Goal: Task Accomplishment & Management: Manage account settings

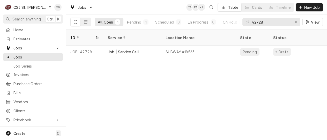
click at [178, 80] on div "ID Service Location Name State Status Labels Techs Date Received Client Locatio…" at bounding box center [196, 85] width 261 height 111
click at [36, 6] on div "C CSI St. Louis" at bounding box center [28, 7] width 50 height 10
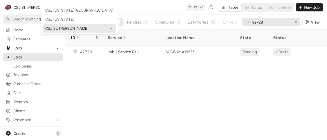
click at [94, 76] on html "C CSI St. Louis BW Search anything Ctrl K Home Estimates Jobs Jobs Job Series I…" at bounding box center [163, 70] width 327 height 140
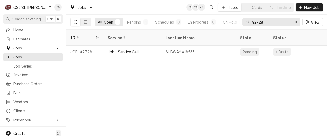
click at [49, 8] on icon "Dynamic Content Wrapper" at bounding box center [50, 7] width 2 height 3
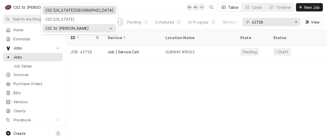
click at [51, 11] on div "CSI Kansas City" at bounding box center [79, 10] width 68 height 5
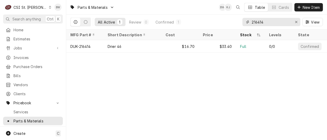
drag, startPoint x: 268, startPoint y: 23, endPoint x: 245, endPoint y: 24, distance: 22.8
click at [245, 24] on div "216414" at bounding box center [271, 22] width 58 height 8
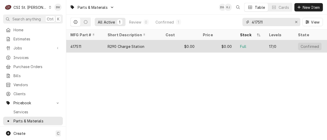
type input "417511"
click at [97, 47] on div "417511" at bounding box center [84, 46] width 37 height 12
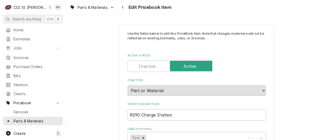
type textarea "x"
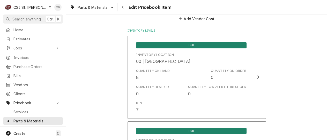
scroll to position [414, 0]
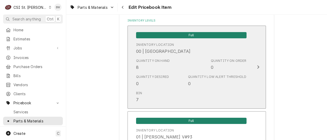
click at [176, 64] on div "Quantity on Hand 8 Quantity on Order 0" at bounding box center [191, 64] width 111 height 16
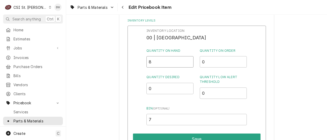
drag, startPoint x: 161, startPoint y: 64, endPoint x: 138, endPoint y: 64, distance: 23.3
click at [138, 64] on div "Inventory Location 00 | STL WAREHOUSE Quantity on Hand 8 Quantity on Order 0 Qu…" at bounding box center [197, 93] width 138 height 135
type input "7"
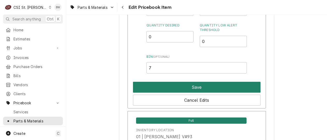
click at [174, 89] on button "Save" at bounding box center [197, 87] width 128 height 11
type textarea "x"
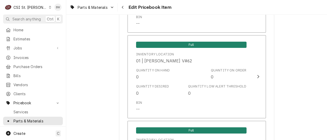
scroll to position [1786, 0]
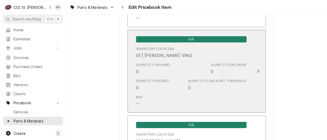
click at [174, 78] on div "Quantity Desired 0 Quantity Low Alert Threshold 0" at bounding box center [191, 85] width 111 height 16
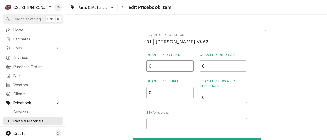
drag, startPoint x: 157, startPoint y: 64, endPoint x: 148, endPoint y: 63, distance: 8.8
click at [148, 63] on input "0" at bounding box center [169, 65] width 47 height 11
type input "1"
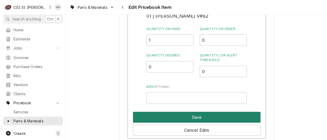
click at [187, 112] on button "Save" at bounding box center [197, 117] width 128 height 11
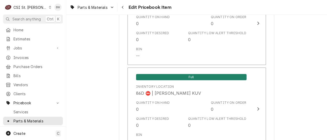
scroll to position [4437, 0]
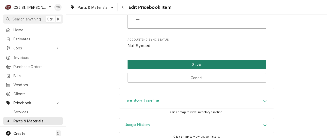
click at [174, 64] on button "Save" at bounding box center [197, 65] width 138 height 10
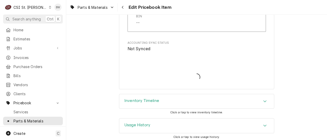
type textarea "x"
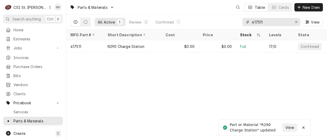
drag, startPoint x: 273, startPoint y: 22, endPoint x: 249, endPoint y: 22, distance: 24.1
click at [249, 22] on div "417511" at bounding box center [271, 22] width 58 height 8
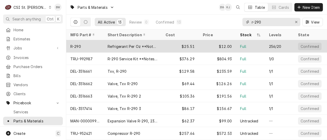
type input "r-290"
click at [87, 47] on div "R-290" at bounding box center [84, 46] width 37 height 12
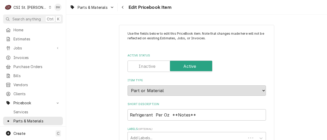
type textarea "x"
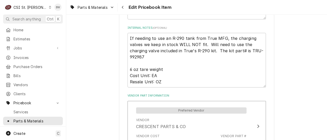
scroll to position [336, 0]
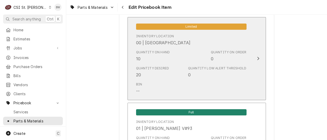
click at [173, 60] on div "Quantity on Hand 10 Quantity on Order 0" at bounding box center [191, 56] width 111 height 16
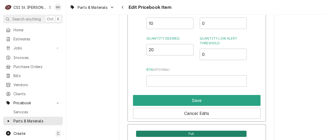
scroll to position [569, 0]
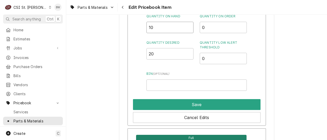
drag, startPoint x: 154, startPoint y: 29, endPoint x: 148, endPoint y: 29, distance: 5.7
click at [148, 29] on input "10" at bounding box center [169, 27] width 47 height 11
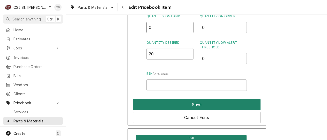
type input "0"
click at [174, 101] on button "Save" at bounding box center [197, 104] width 128 height 11
type textarea "x"
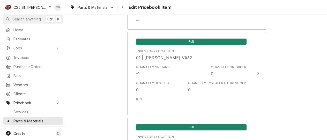
scroll to position [1915, 0]
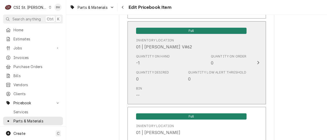
click at [165, 84] on div "Bin --" at bounding box center [191, 92] width 111 height 16
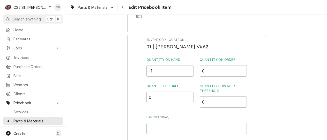
scroll to position [1889, 0]
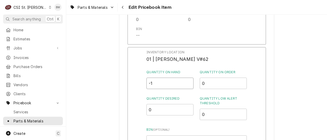
drag, startPoint x: 156, startPoint y: 77, endPoint x: 144, endPoint y: 78, distance: 12.0
click at [144, 78] on div "Inventory Location 01 | RYAN POTTS V#62 Quantity on Hand -1 Quantity on Order 0…" at bounding box center [197, 114] width 138 height 135
type input "10"
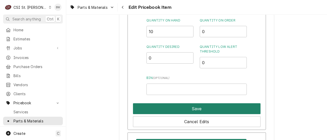
click at [195, 104] on button "Save" at bounding box center [197, 108] width 128 height 11
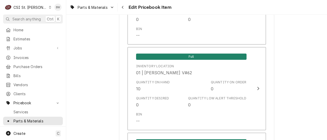
scroll to position [4558, 0]
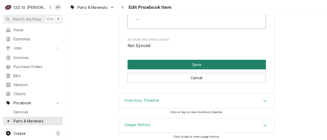
click at [176, 61] on button "Save" at bounding box center [197, 65] width 138 height 10
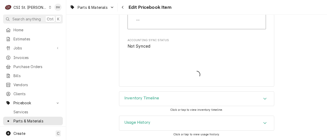
scroll to position [4555, 0]
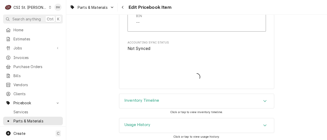
type textarea "x"
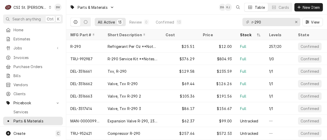
click at [121, 10] on div "Parts & Materials BW KJ Table Cards New Item" at bounding box center [196, 7] width 261 height 14
drag, startPoint x: 263, startPoint y: 22, endPoint x: 240, endPoint y: 23, distance: 22.3
click at [241, 23] on div "All Active 13 Review 0 Confirmed 13 r-290 View" at bounding box center [196, 22] width 253 height 14
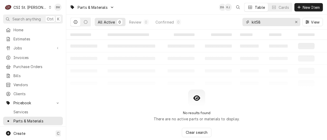
type input "kit58"
click at [132, 86] on table "‌ ‌ ‌ ‌ ‌ ‌ ‌ ‌ ‌ ‌ ‌ ‌ ‌ ‌ ‌ ‌ ‌ ‌ ‌ ‌ ‌ ‌ ‌ ‌ ‌ ‌ ‌ ‌ ‌ ‌ ‌ ‌ ‌ ‌ ‌ ‌ ‌ ‌ ‌ ‌…" at bounding box center [196, 60] width 261 height 60
click at [305, 8] on span "New Item" at bounding box center [311, 7] width 19 height 5
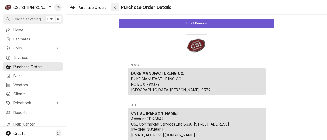
scroll to position [573, 0]
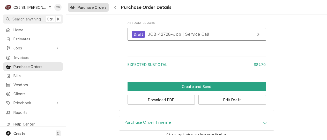
click at [99, 6] on span "Purchase Orders" at bounding box center [92, 7] width 29 height 5
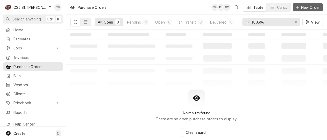
click at [301, 9] on span "New Order" at bounding box center [310, 7] width 21 height 5
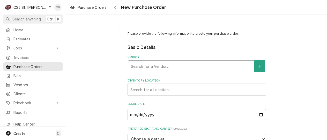
click at [137, 68] on div "Vendor" at bounding box center [191, 66] width 121 height 9
type input "crescent"
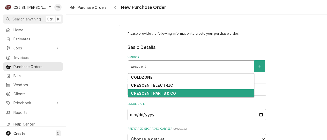
click at [136, 92] on strong "CRESCENT PARTS & CO" at bounding box center [153, 93] width 45 height 4
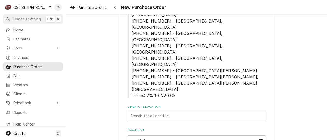
scroll to position [155, 0]
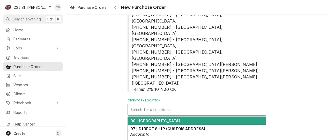
click at [163, 105] on div "Inventory Location" at bounding box center [196, 109] width 133 height 9
click at [161, 119] on strong "00 | [GEOGRAPHIC_DATA]" at bounding box center [155, 121] width 50 height 4
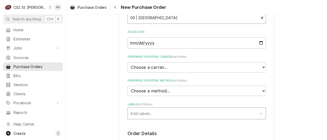
scroll to position [259, 0]
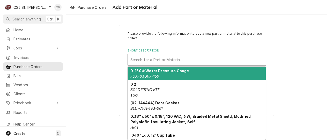
click at [145, 59] on div "Short Description" at bounding box center [196, 59] width 133 height 9
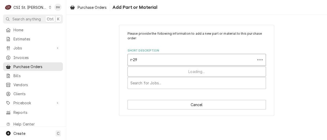
type input "r-290"
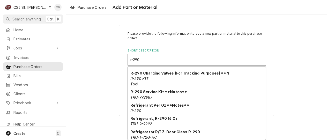
scroll to position [52, 0]
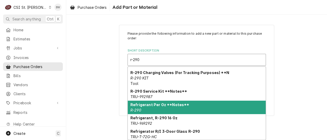
click at [148, 104] on strong "Refrigerant Per Oz **Notes**" at bounding box center [159, 104] width 59 height 4
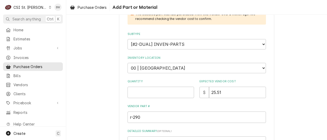
scroll to position [104, 0]
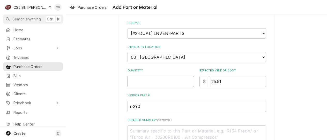
click at [145, 80] on input "Quantity" at bounding box center [161, 81] width 67 height 11
type textarea "x"
type input "12"
type textarea "x"
type input "12"
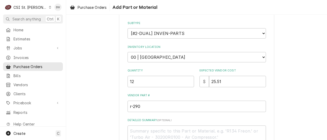
click at [121, 73] on div "Please provide the following information to add a new part or material to this …" at bounding box center [196, 60] width 155 height 278
click at [109, 86] on div "Please provide the following information to add a new part or material to this …" at bounding box center [196, 60] width 261 height 287
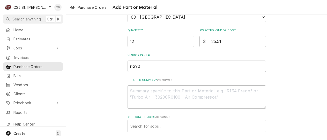
scroll to position [166, 0]
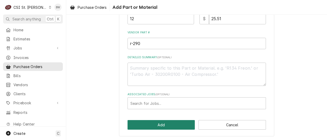
click at [158, 124] on button "Add" at bounding box center [162, 125] width 68 height 10
type textarea "x"
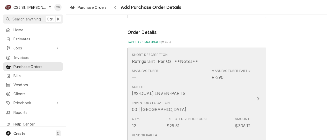
scroll to position [362, 0]
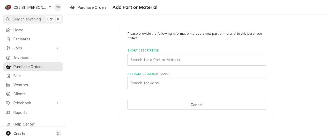
click at [152, 66] on div "Please provide the following information to add a new part or material to this …" at bounding box center [197, 60] width 138 height 58
click at [151, 63] on div "Short Description" at bounding box center [196, 59] width 133 height 9
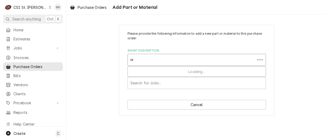
type input "n"
type input "ice clean"
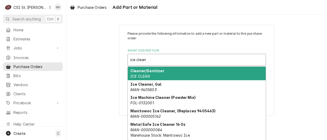
click at [148, 71] on strong "Cleaner/Sanitizer" at bounding box center [147, 71] width 34 height 4
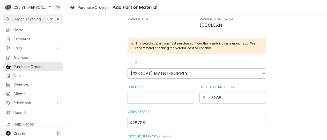
scroll to position [78, 0]
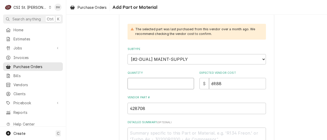
click at [145, 83] on input "Quantity" at bounding box center [161, 83] width 67 height 11
type textarea "x"
type input "1"
type textarea "x"
type input "12"
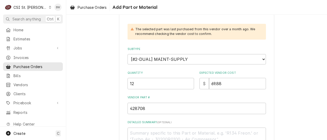
click at [184, 91] on div "Please provide the following information to add a new part or material to this …" at bounding box center [197, 64] width 138 height 220
click at [93, 80] on div "Please provide the following information to add a new part or material to this …" at bounding box center [196, 74] width 261 height 263
click at [218, 83] on input "69.88" at bounding box center [237, 83] width 57 height 11
drag, startPoint x: 224, startPoint y: 83, endPoint x: 208, endPoint y: 83, distance: 15.3
click at [209, 83] on input "69.88" at bounding box center [237, 83] width 57 height 11
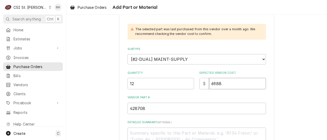
type textarea "x"
type input "7"
type textarea "x"
type input "71"
type textarea "x"
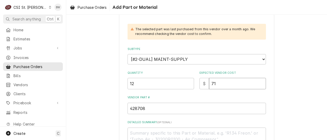
type input "71.2"
type textarea "x"
type input "71.28"
click at [197, 94] on div "Please provide the following information to add a new part or material to this …" at bounding box center [197, 64] width 138 height 220
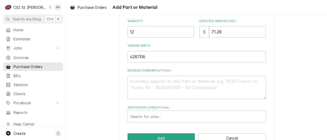
scroll to position [143, 0]
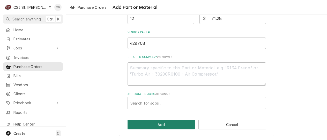
click at [163, 123] on button "Add" at bounding box center [162, 125] width 68 height 10
type textarea "x"
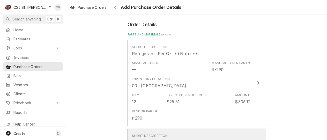
scroll to position [372, 0]
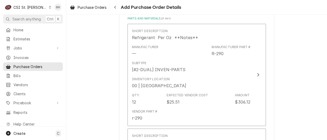
click at [105, 64] on div "Please provide the following information to create your purchase order: Basic D…" at bounding box center [196, 4] width 261 height 712
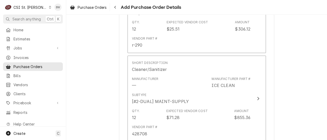
scroll to position [450, 0]
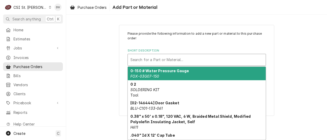
click at [145, 60] on div "Short Description" at bounding box center [196, 59] width 133 height 9
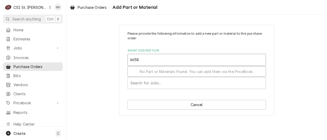
click at [134, 60] on input "kit58" at bounding box center [135, 60] width 10 height 8
type input "kit-58"
drag, startPoint x: 139, startPoint y: 60, endPoint x: 126, endPoint y: 60, distance: 13.5
click at [126, 60] on div "Please provide the following information to add a new part or material to this …" at bounding box center [196, 70] width 155 height 91
type input "kit58"
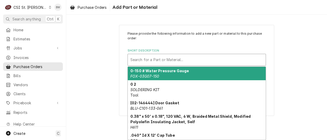
click at [132, 60] on div "Short Description" at bounding box center [196, 59] width 133 height 9
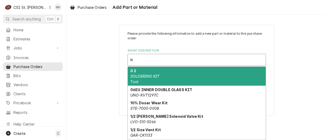
type input "ki"
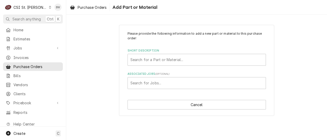
click at [124, 65] on div "Please provide the following information to add a new part or material to this …" at bounding box center [196, 70] width 155 height 91
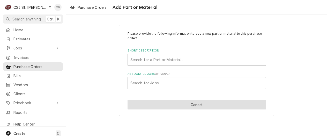
click at [174, 101] on button "Cancel" at bounding box center [197, 105] width 138 height 10
type textarea "x"
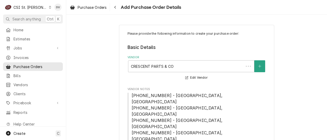
scroll to position [476, 0]
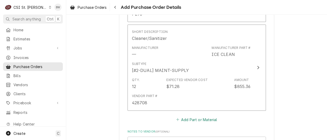
click at [190, 116] on button "Add Part or Material" at bounding box center [196, 119] width 43 height 7
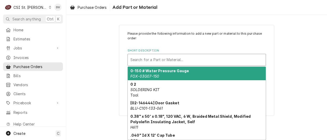
click at [148, 59] on div "Short Description" at bounding box center [196, 59] width 133 height 9
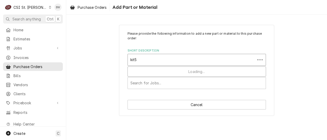
type input "kit58"
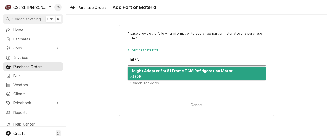
click at [145, 68] on div "Height Adapter for 51 Frame ECM Refrigeration Motor KIT58" at bounding box center [197, 73] width 138 height 13
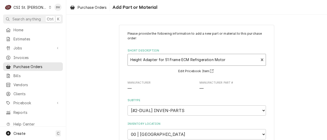
type textarea "x"
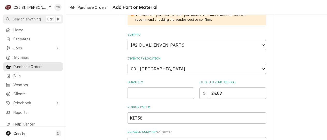
scroll to position [104, 0]
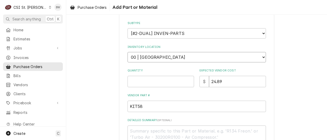
click at [173, 55] on select "Choose a location... 00 | STL WAREHOUSE 01 | CHUCK WAMBOLDT V#93 01 | COURTNEY …" at bounding box center [197, 57] width 138 height 10
select select "1419"
click at [128, 52] on select "Choose a location... 00 | STL WAREHOUSE 01 | CHUCK WAMBOLDT V#93 01 | COURTNEY …" at bounding box center [197, 57] width 138 height 10
click at [139, 80] on input "Quantity" at bounding box center [161, 81] width 67 height 11
click at [139, 79] on input "Quantity" at bounding box center [161, 81] width 67 height 11
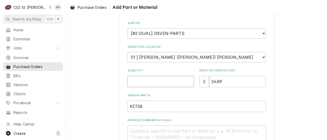
type textarea "x"
type input "2"
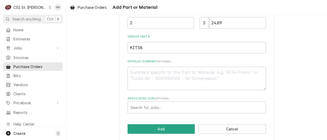
scroll to position [166, 0]
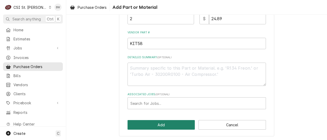
click at [155, 124] on button "Add" at bounding box center [162, 125] width 68 height 10
type textarea "x"
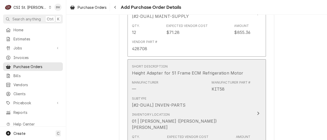
scroll to position [538, 0]
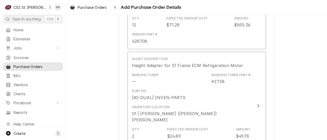
click at [130, 94] on div "Short Description Refrigerant Per Oz **Notes** Manufacturer — Manufacturer Part…" at bounding box center [197, 15] width 138 height 315
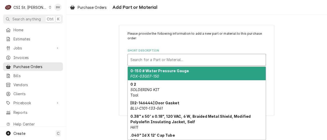
click at [161, 58] on div "Short Description" at bounding box center [196, 59] width 133 height 9
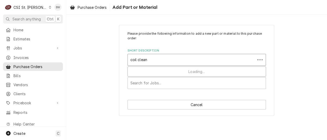
type input "coil cleane"
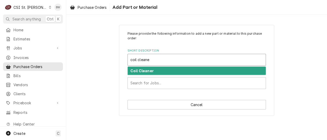
click at [145, 71] on strong "Coil Cleaner" at bounding box center [141, 71] width 23 height 4
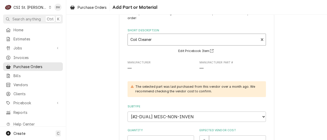
scroll to position [52, 0]
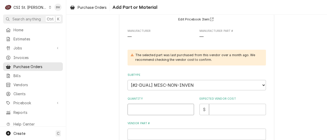
click at [147, 106] on input "Quantity" at bounding box center [161, 109] width 67 height 11
type textarea "x"
type input "8"
click at [119, 98] on div "Please provide the following information to add a new part or material to this …" at bounding box center [196, 100] width 155 height 254
click at [232, 108] on input "Expected Vendor Cost" at bounding box center [237, 109] width 57 height 11
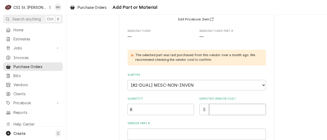
type textarea "x"
type input "2"
type textarea "x"
type input "21"
type textarea "x"
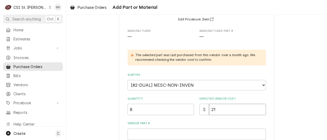
type input "21.1"
type textarea "x"
type input "21.15"
click at [107, 94] on div "Please provide the following information to add a new part or material to this …" at bounding box center [196, 99] width 261 height 263
click at [144, 132] on input "Vendor Part #" at bounding box center [197, 134] width 138 height 11
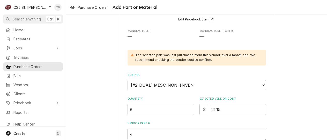
type textarea "x"
type input "4"
type textarea "x"
type input "43"
type textarea "x"
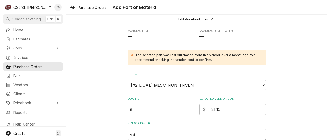
type input "437"
type textarea "x"
type input "4371"
type textarea "x"
type input "43719"
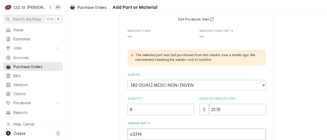
type textarea "x"
type input "437190"
click at [111, 118] on div "Please provide the following information to add a new part or material to this …" at bounding box center [196, 99] width 261 height 263
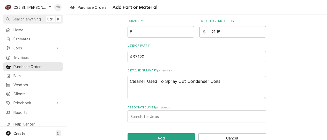
scroll to position [143, 0]
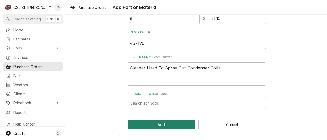
click at [158, 123] on button "Add" at bounding box center [162, 125] width 68 height 10
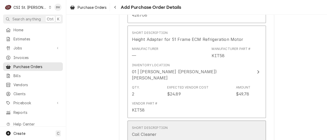
scroll to position [580, 0]
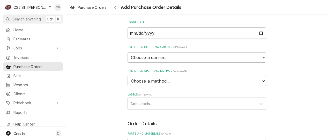
scroll to position [296, 0]
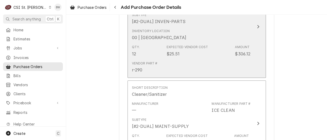
scroll to position [425, 0]
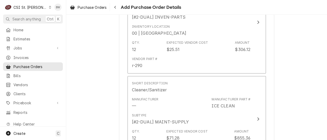
click at [114, 65] on div "Please provide the following information to create your purchase order: Basic D…" at bounding box center [196, 60] width 261 height 928
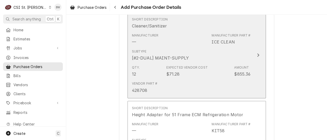
scroll to position [503, 0]
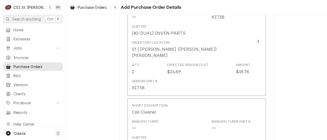
scroll to position [606, 0]
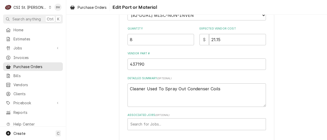
scroll to position [104, 0]
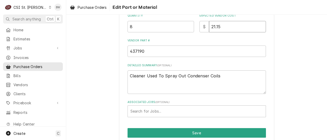
drag, startPoint x: 219, startPoint y: 29, endPoint x: 207, endPoint y: 29, distance: 12.2
click at [207, 29] on div "$ 21.15" at bounding box center [233, 26] width 67 height 11
type textarea "x"
type input "1"
type textarea "x"
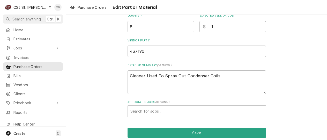
type input "19"
type textarea "x"
type input "19.5"
type textarea "x"
type input "19.57"
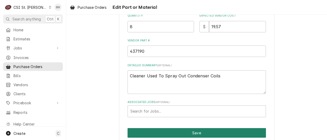
click at [181, 130] on button "Save" at bounding box center [197, 133] width 138 height 10
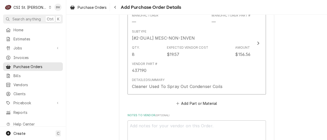
scroll to position [716, 0]
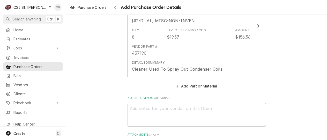
scroll to position [733, 0]
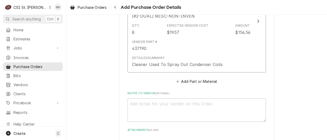
type textarea "x"
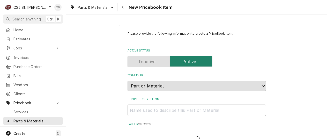
type textarea "x"
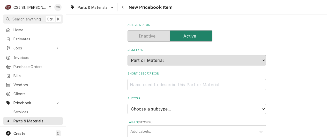
scroll to position [26, 0]
click at [135, 84] on input "Short Description" at bounding box center [197, 84] width 138 height 11
drag, startPoint x: 138, startPoint y: 85, endPoint x: 141, endPoint y: 85, distance: 2.7
click at [138, 86] on input "Short Description" at bounding box center [197, 84] width 138 height 11
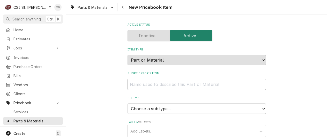
click at [136, 84] on input "Short Description" at bounding box center [197, 84] width 138 height 11
paste input "Height Adapter for 51 Frame ECM Refrigeration Motor"
type input "Height Adapter for 51 Frame ECM Refrigeration Motor"
type textarea "x"
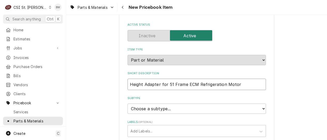
scroll to position [52, 0]
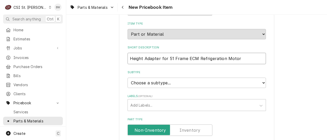
type input "Height Adapter for 51 Frame ECM Refrigeration Motor"
click at [145, 84] on select "Choose a subtype... [#2-DUAL] AFTERHRS-WH-CHG-2 [#2-DUAL] BEV-EQUIP [#2-DUAL] B…" at bounding box center [197, 83] width 138 height 10
select select "1"
click at [128, 78] on select "Choose a subtype... [#2-DUAL] AFTERHRS-WH-CHG-2 [#2-DUAL] BEV-EQUIP [#2-DUAL] B…" at bounding box center [197, 83] width 138 height 10
type textarea "x"
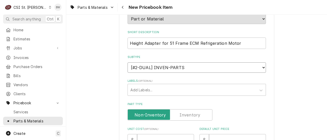
scroll to position [78, 0]
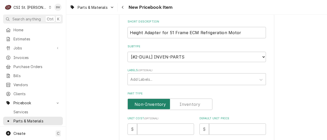
click at [175, 104] on input "Part Type" at bounding box center [170, 104] width 80 height 11
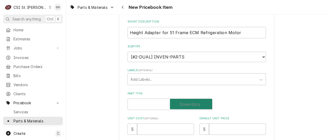
checkbox input "true"
type textarea "x"
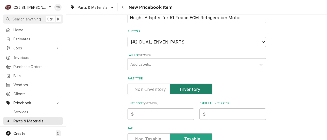
scroll to position [104, 0]
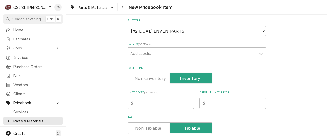
click at [151, 103] on input "Unit Cost ( optional )" at bounding box center [165, 103] width 57 height 11
click at [144, 101] on input "Unit Cost ( optional )" at bounding box center [165, 103] width 57 height 11
type input "2"
type textarea "x"
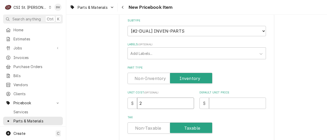
type input "24"
type textarea "x"
type input "24.8"
type textarea "x"
type input "24.89"
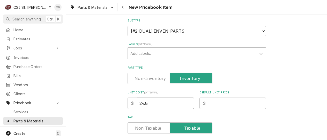
type textarea "x"
type input "24.89"
click at [211, 105] on input "Default Unit Price" at bounding box center [237, 103] width 57 height 11
type input "4"
type textarea "x"
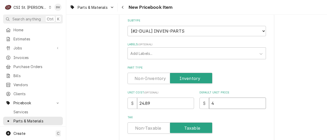
type input "49"
type textarea "x"
type input "49.7"
type textarea "x"
type input "49.78"
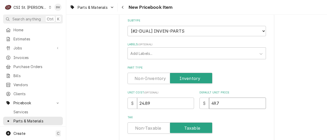
type textarea "x"
type input "49.78"
click at [192, 92] on label "Unit Cost ( optional )" at bounding box center [161, 93] width 67 height 4
click at [192, 98] on input "24.89" at bounding box center [165, 103] width 57 height 11
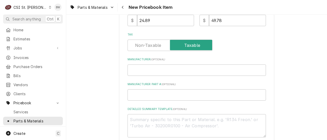
scroll to position [207, 0]
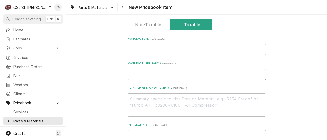
click at [135, 74] on input "Manufacturer Part # ( optional )" at bounding box center [197, 74] width 138 height 11
type input "K"
type textarea "x"
type input "KI"
type textarea "x"
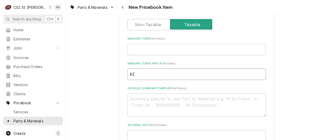
type input "KIT"
type textarea "x"
type input "KIT5"
type textarea "x"
type input "KIT58"
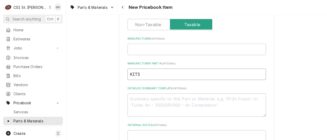
type textarea "x"
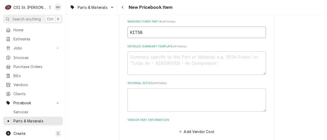
scroll to position [259, 0]
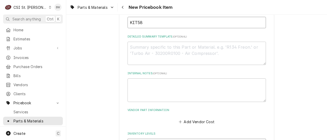
type input "KIT58"
click at [135, 82] on textarea "Internal Notes ( optional )" at bounding box center [197, 89] width 138 height 23
type textarea "F"
type textarea "x"
type textarea "Fo"
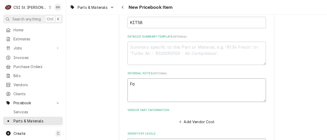
type textarea "x"
type textarea "For"
type textarea "x"
type textarea "For"
type textarea "x"
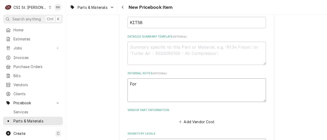
type textarea "For B"
type textarea "x"
type textarea "For Br"
type textarea "x"
type textarea "For Bra"
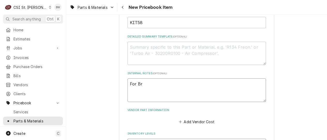
type textarea "x"
type textarea "For Brad"
type textarea "x"
type textarea "For Brad"
type textarea "x"
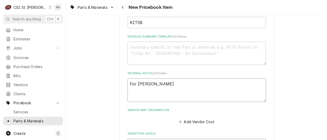
type textarea "For Brad C"
type textarea "x"
type textarea "For Brad Co"
type textarea "x"
type textarea "For Brad Cop"
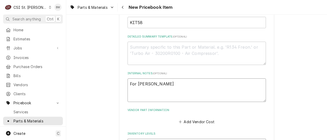
type textarea "x"
type textarea "For Brad Cope"
type textarea "x"
type textarea "For Brad Cope"
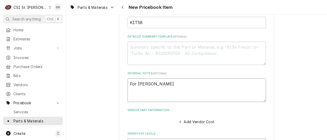
drag, startPoint x: 173, startPoint y: 86, endPoint x: 119, endPoint y: 86, distance: 54.9
type textarea "x"
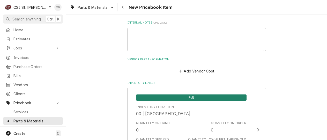
scroll to position [311, 0]
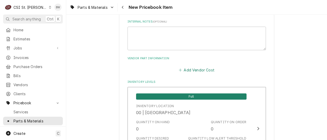
click at [180, 69] on icon "Vendor Part Information" at bounding box center [180, 70] width 3 height 3
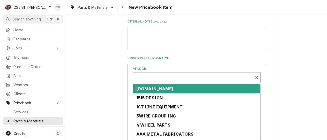
type textarea "x"
click at [169, 78] on div "Vendor" at bounding box center [193, 79] width 115 height 12
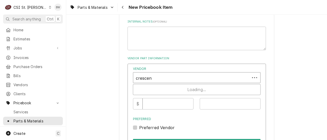
type input "crescent"
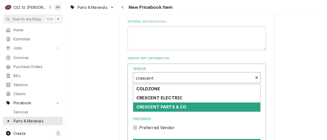
click at [156, 104] on strong "CRESCENT PARTS & CO" at bounding box center [161, 106] width 50 height 5
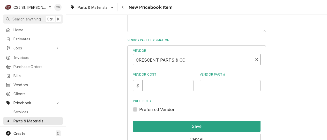
scroll to position [336, 0]
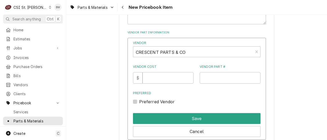
drag, startPoint x: 111, startPoint y: 92, endPoint x: 116, endPoint y: 90, distance: 4.9
click at [160, 75] on input "Vendor Cost" at bounding box center [168, 77] width 51 height 11
type input "24.89"
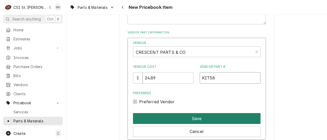
type input "KIT58"
click at [185, 114] on button "Save" at bounding box center [197, 118] width 128 height 11
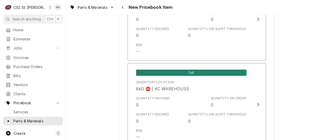
scroll to position [4359, 0]
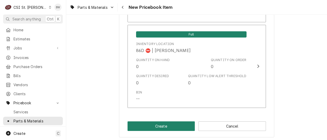
click at [161, 125] on button "Create" at bounding box center [162, 126] width 68 height 10
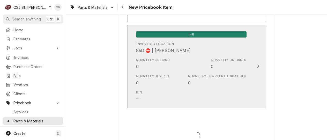
type textarea "x"
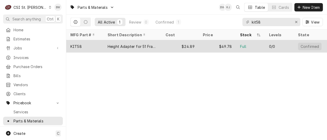
click at [85, 48] on div "KIT58" at bounding box center [84, 46] width 37 height 12
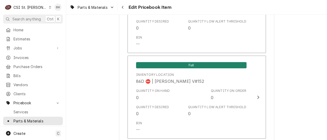
scroll to position [4485, 0]
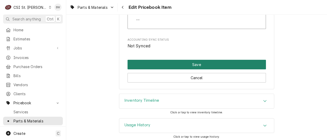
click at [172, 65] on button "Save" at bounding box center [197, 65] width 138 height 10
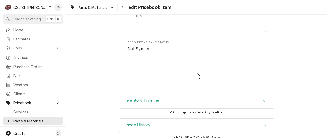
type textarea "x"
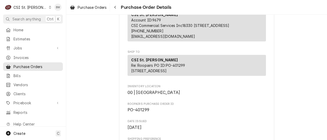
scroll to position [129, 0]
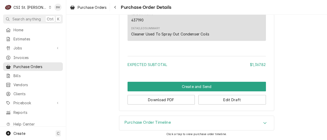
scroll to position [611, 0]
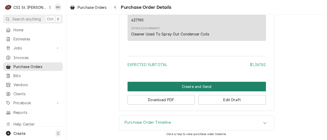
click at [185, 87] on button "Create and Send" at bounding box center [197, 87] width 138 height 10
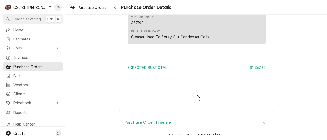
scroll to position [608, 0]
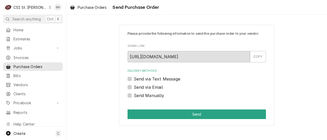
click at [141, 93] on label "Send Manually" at bounding box center [149, 95] width 31 height 6
click at [141, 93] on input "Send Manually" at bounding box center [203, 97] width 138 height 11
checkbox input "true"
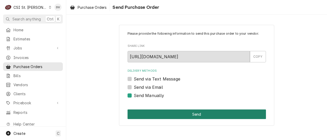
click at [157, 112] on button "Send" at bounding box center [197, 114] width 138 height 10
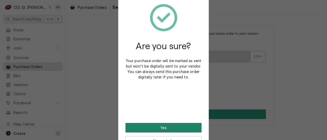
click at [154, 126] on button "Yes" at bounding box center [164, 128] width 76 height 10
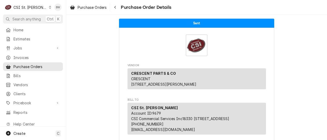
click at [49, 7] on icon "Dynamic Content Wrapper" at bounding box center [50, 7] width 2 height 3
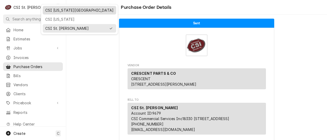
click at [48, 13] on div "CSI [US_STATE][GEOGRAPHIC_DATA]" at bounding box center [79, 10] width 71 height 6
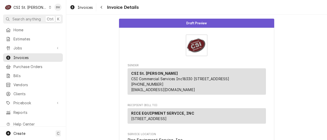
scroll to position [104, 0]
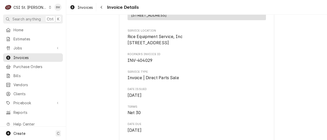
click at [49, 8] on icon "Dynamic Content Wrapper" at bounding box center [50, 7] width 2 height 3
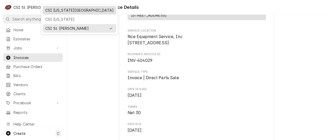
click at [57, 8] on div "CSI [US_STATE][GEOGRAPHIC_DATA]" at bounding box center [79, 10] width 68 height 5
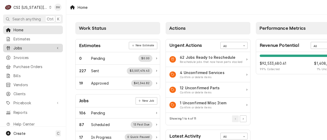
click at [27, 46] on span "Jobs" at bounding box center [32, 47] width 39 height 5
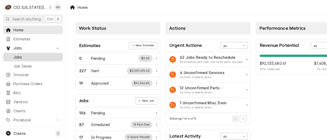
click at [25, 54] on span "Jobs" at bounding box center [36, 56] width 47 height 5
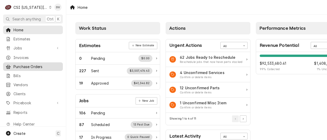
click at [34, 64] on span "Purchase Orders" at bounding box center [36, 66] width 47 height 5
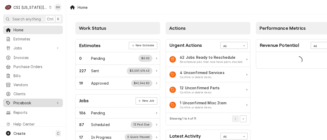
click at [26, 100] on span "Pricebook" at bounding box center [32, 102] width 39 height 5
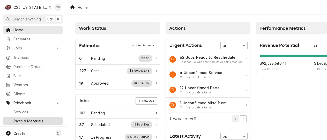
click at [28, 118] on span "Parts & Materials" at bounding box center [36, 120] width 47 height 5
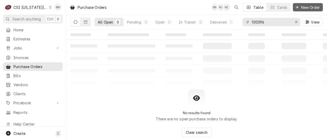
click at [305, 8] on span "New Order" at bounding box center [310, 7] width 21 height 5
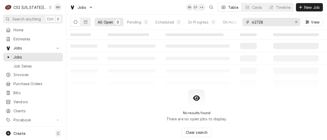
drag, startPoint x: 268, startPoint y: 22, endPoint x: 242, endPoint y: 21, distance: 26.4
click at [246, 21] on div "42728" at bounding box center [271, 22] width 58 height 8
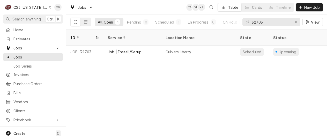
type input "32703"
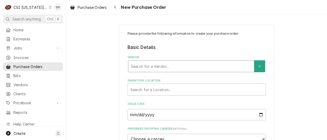
click at [135, 65] on div "Vendor" at bounding box center [191, 66] width 121 height 9
type input "prestige"
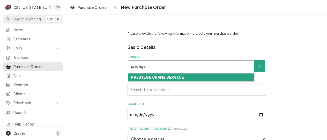
click at [141, 77] on strong "PRESTIGE CRANE SERVICE" at bounding box center [157, 77] width 53 height 4
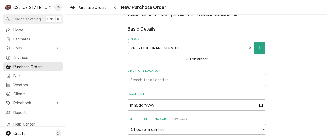
scroll to position [26, 0]
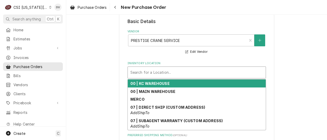
click at [146, 74] on div "Inventory Location" at bounding box center [196, 72] width 133 height 9
click at [148, 84] on strong "00 | KC WAREHOUSE" at bounding box center [149, 83] width 39 height 4
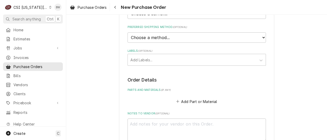
scroll to position [155, 0]
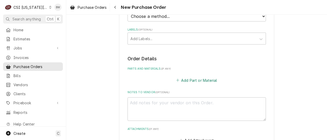
click at [187, 80] on button "Add Part or Material" at bounding box center [196, 80] width 43 height 7
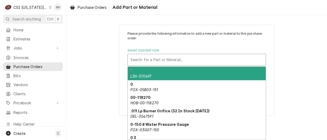
click at [152, 62] on div "Short Description" at bounding box center [196, 59] width 133 height 9
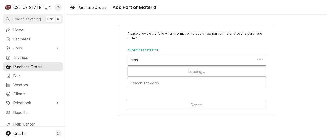
type input "crane"
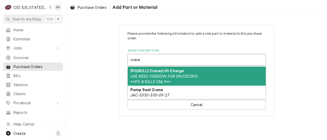
click at [163, 75] on em "USE MISC VERSION FOR INVOICING" at bounding box center [163, 76] width 67 height 4
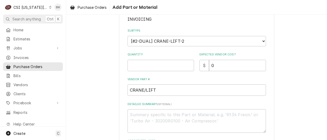
scroll to position [78, 0]
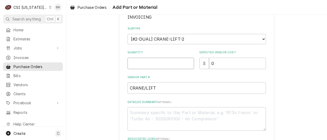
click at [134, 63] on input "Quantity" at bounding box center [161, 63] width 67 height 11
type textarea "x"
type input "1"
click at [152, 115] on textarea "Detailed Summary ( optional )" at bounding box center [197, 118] width 138 height 23
type textarea "x"
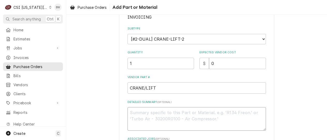
type textarea "Z"
type textarea "x"
type textarea "Za"
type textarea "x"
type textarea "Zac"
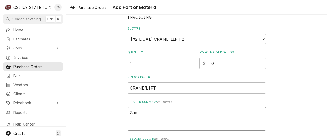
type textarea "x"
type textarea "Zach"
type textarea "x"
type textarea "Zach"
type textarea "x"
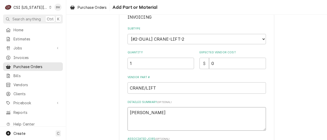
type textarea "Zach M"
type textarea "x"
type textarea "Zach M"
type textarea "x"
type textarea "Zach M r"
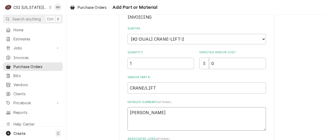
type textarea "x"
type textarea "Zach M re"
type textarea "x"
type textarea "Zach M req"
type textarea "x"
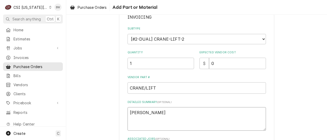
type textarea "Zach M requ"
type textarea "x"
type textarea "Zach M reque"
type textarea "x"
type textarea "Zach M reques"
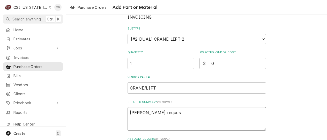
type textarea "x"
type textarea "Zach M request"
type textarea "x"
type textarea "Zach M request"
type textarea "x"
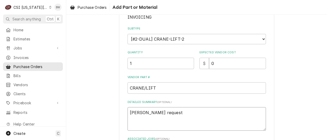
type textarea "Zach M request 2"
type textarea "x"
type textarea "Zach M request 23"
type textarea "x"
type textarea "Zach M request 237"
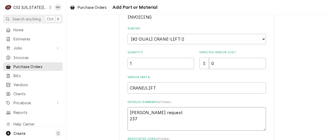
type textarea "x"
type textarea "Zach M request 2370"
type textarea "x"
type textarea "Zach M request 23703"
drag, startPoint x: 143, startPoint y: 118, endPoint x: 125, endPoint y: 119, distance: 18.6
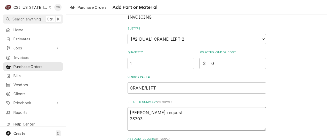
click at [125, 119] on div "Please provide the following information to add a new part or material to this …" at bounding box center [196, 64] width 155 height 234
type textarea "x"
type textarea "Zach M request 3"
type textarea "x"
type textarea "Zach M request 32"
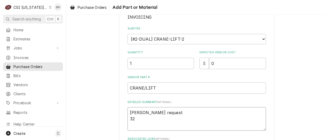
type textarea "x"
type textarea "Zach M request 327"
type textarea "x"
type textarea "Zach M request 3270"
type textarea "x"
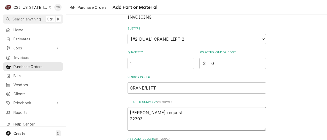
type textarea "Zach M request 32703"
click at [119, 102] on div "Please provide the following information to add a new part or material to this …" at bounding box center [196, 64] width 155 height 234
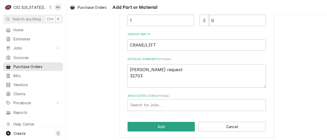
scroll to position [123, 0]
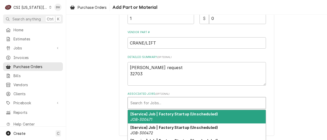
click at [131, 102] on div "Associated Jobs" at bounding box center [196, 102] width 133 height 9
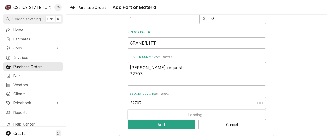
type input "32703"
click at [116, 99] on div "Please provide the following information to add a new part or material to this …" at bounding box center [196, 19] width 261 height 243
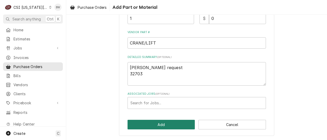
click at [156, 123] on button "Add" at bounding box center [162, 125] width 68 height 10
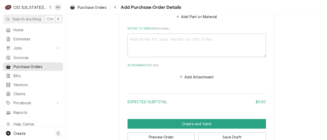
scroll to position [342, 0]
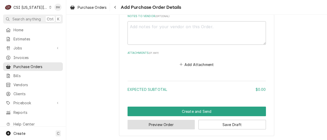
click at [161, 122] on button "Preview Order" at bounding box center [162, 125] width 68 height 10
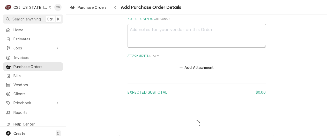
type textarea "x"
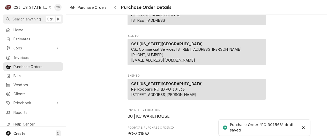
scroll to position [104, 0]
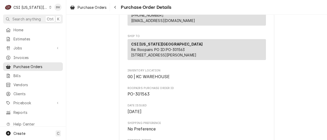
click at [102, 67] on div "Draft Preview Vendor PRESTIGE CRANE SERVICE PRESTIGE CRANE SERVICE [GEOGRAPHIC_…" at bounding box center [196, 129] width 261 height 437
click at [116, 7] on icon "Navigate back" at bounding box center [115, 7] width 2 height 4
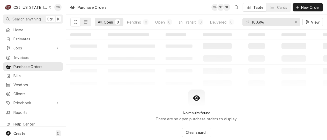
click at [117, 96] on div "No results found There are no open purchase orders to display. Clear search" at bounding box center [196, 114] width 261 height 48
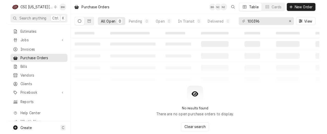
scroll to position [8, 0]
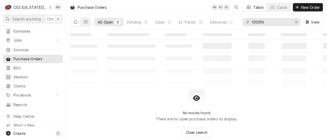
click at [294, 52] on table "‌ ‌ ‌ ‌ ‌ ‌ ‌ ‌ ‌ ‌ ‌ ‌ ‌ ‌ ‌ ‌ ‌ ‌ ‌ ‌ ‌ ‌ ‌ ‌ ‌ ‌ ‌ ‌ ‌ ‌ ‌ ‌ ‌ ‌ ‌ ‌ ‌ ‌ ‌ ‌…" at bounding box center [196, 60] width 261 height 60
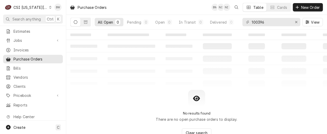
click at [137, 9] on div "Purchase Orders BW NI NI Table Cards New Order" at bounding box center [196, 7] width 261 height 14
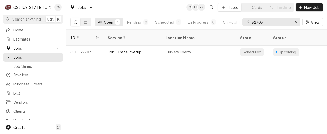
click at [49, 7] on icon "Dynamic Content Wrapper" at bounding box center [50, 7] width 2 height 3
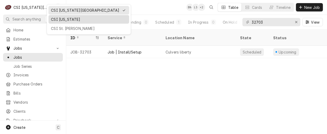
click at [56, 21] on div "CSI [US_STATE]" at bounding box center [88, 19] width 79 height 6
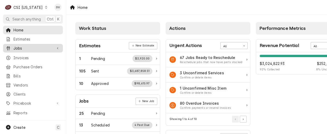
click at [32, 45] on span "Jobs" at bounding box center [32, 47] width 39 height 5
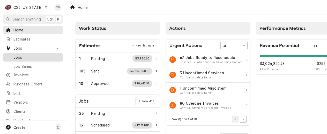
click at [29, 58] on span "Jobs" at bounding box center [36, 56] width 47 height 5
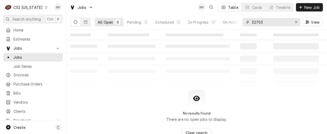
drag, startPoint x: 260, startPoint y: 23, endPoint x: 242, endPoint y: 23, distance: 17.9
click at [242, 23] on div "All Open 0 Pending 0 Scheduled 0 In Progress 0 On Hold 0 Completed 0 32703 View" at bounding box center [196, 22] width 253 height 14
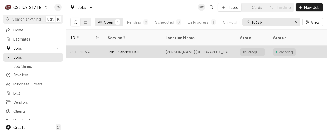
type input "10636"
click at [91, 46] on div "JOB-10636" at bounding box center [84, 52] width 37 height 12
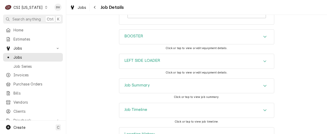
scroll to position [740, 0]
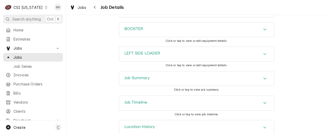
click at [94, 71] on div "Job Summary Click or tap to view job summary." at bounding box center [196, 83] width 261 height 24
click at [314, 35] on div "BOOSTER Click or tap to view or edit equipment details." at bounding box center [196, 34] width 261 height 24
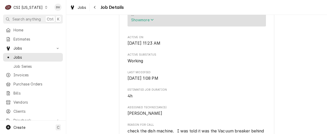
scroll to position [274, 0]
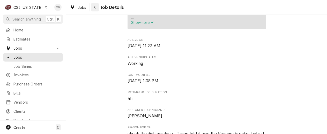
click at [93, 6] on div "Navigate back" at bounding box center [94, 7] width 5 height 5
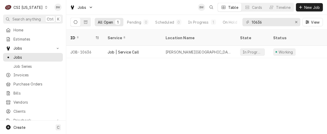
click at [45, 8] on icon "Dynamic Content Wrapper" at bounding box center [46, 7] width 2 height 3
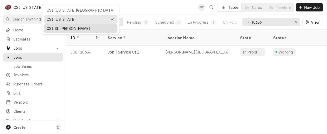
click at [58, 28] on div "CSI St. [PERSON_NAME]" at bounding box center [81, 28] width 68 height 5
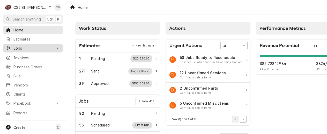
click at [21, 45] on span "Jobs" at bounding box center [32, 47] width 39 height 5
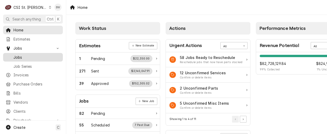
click at [21, 55] on span "Jobs" at bounding box center [36, 56] width 47 height 5
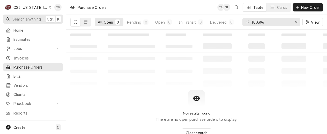
scroll to position [8, 0]
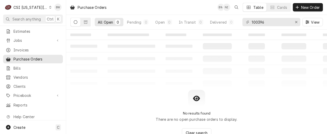
click at [49, 8] on icon "Dynamic Content Wrapper" at bounding box center [50, 7] width 2 height 3
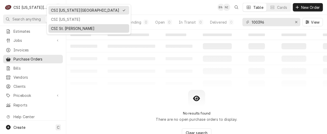
click at [53, 27] on div "CSI St. [PERSON_NAME]" at bounding box center [89, 28] width 76 height 5
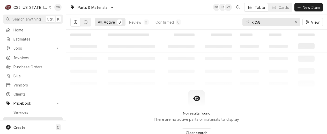
click at [49, 7] on icon "Dynamic Content Wrapper" at bounding box center [50, 7] width 2 height 3
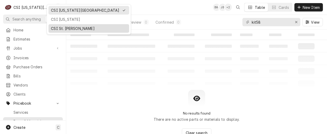
click at [55, 27] on div "CSI St. [PERSON_NAME]" at bounding box center [89, 28] width 76 height 5
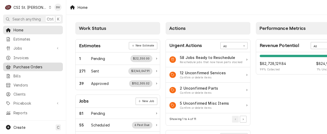
click at [26, 65] on span "Purchase Orders" at bounding box center [36, 66] width 47 height 5
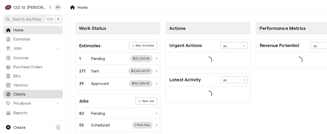
click at [31, 91] on span "Clients" at bounding box center [36, 93] width 47 height 5
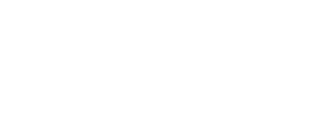
click at [29, 100] on div "Dynamic Content Wrapper" at bounding box center [163, 67] width 327 height 134
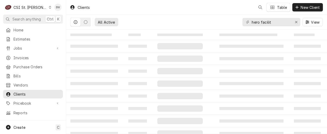
click at [29, 100] on span "Pricebook" at bounding box center [32, 102] width 39 height 5
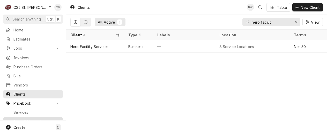
click at [27, 118] on div "Parts & Materials" at bounding box center [33, 121] width 58 height 6
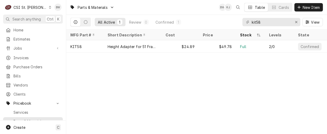
click at [252, 24] on input "kit58" at bounding box center [271, 22] width 39 height 8
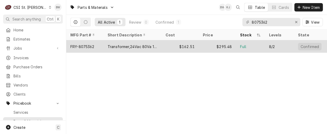
type input "8075362"
click at [92, 45] on div "FRY-8075362" at bounding box center [82, 46] width 24 height 5
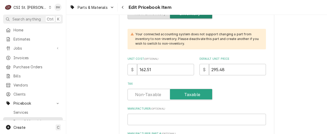
scroll to position [181, 0]
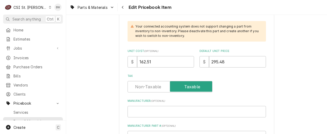
drag, startPoint x: 164, startPoint y: 61, endPoint x: 133, endPoint y: 60, distance: 30.8
click at [133, 60] on div "$ 162.51" at bounding box center [161, 61] width 67 height 11
type textarea "x"
type input "1"
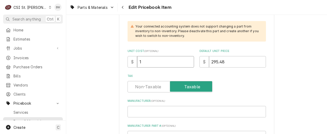
type textarea "x"
type input "17"
type textarea "x"
type input "170"
type textarea "x"
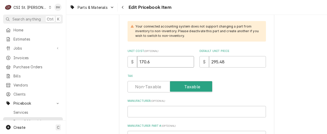
type input "170.64"
type textarea "x"
type input "170.64"
drag, startPoint x: 222, startPoint y: 64, endPoint x: 203, endPoint y: 64, distance: 19.4
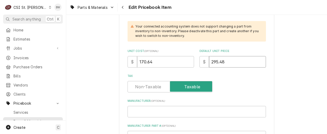
click at [203, 64] on div "$ 295.48" at bounding box center [233, 61] width 67 height 11
type textarea "x"
type input "3"
type textarea "x"
type input "31"
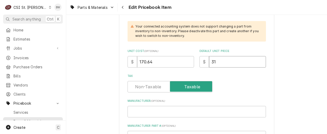
type textarea "x"
type input "310"
type textarea "x"
type input "310.2"
type textarea "x"
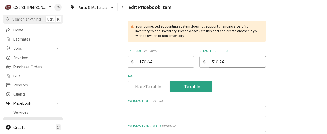
type input "310.24"
click at [148, 100] on label "Manufacturer ( optional )" at bounding box center [197, 101] width 138 height 4
click at [148, 106] on input "Manufacturer ( optional )" at bounding box center [197, 111] width 138 height 11
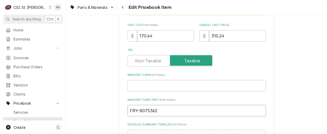
drag, startPoint x: 166, startPoint y: 108, endPoint x: 124, endPoint y: 110, distance: 42.0
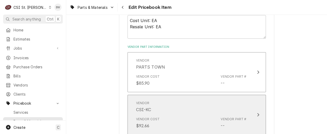
scroll to position [362, 0]
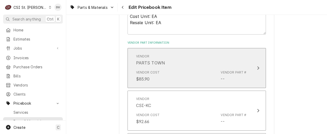
click at [188, 77] on div "Vendor Cost $85.90 Vendor Part # --" at bounding box center [191, 76] width 111 height 16
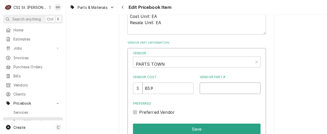
click at [204, 89] on input "Vendor Part #" at bounding box center [230, 87] width 61 height 11
paste input "FRY-8075362"
type input "FRY-8075362"
drag, startPoint x: 160, startPoint y: 87, endPoint x: 133, endPoint y: 87, distance: 27.2
click at [133, 87] on div "Vendor PARTS TOWN Vendor Cost $ 85.9 Vendor Part # FRY-8075362 Preferred Prefer…" at bounding box center [197, 105] width 138 height 115
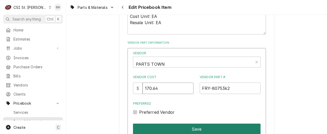
type input "170.64"
click at [184, 127] on button "Save" at bounding box center [197, 128] width 128 height 11
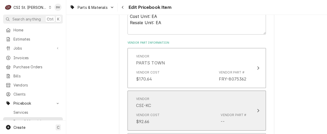
scroll to position [388, 0]
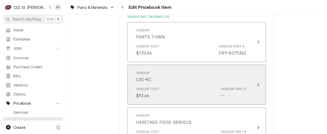
click at [180, 92] on div "Vendor Cost $92.66 Vendor Part # --" at bounding box center [191, 92] width 111 height 16
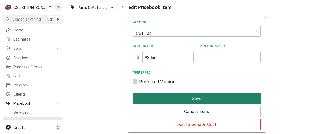
scroll to position [440, 0]
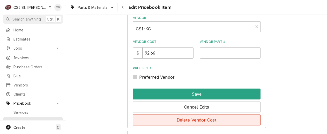
click at [182, 121] on button "Delete Vendor Cost" at bounding box center [197, 119] width 128 height 11
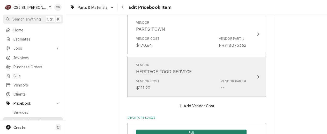
scroll to position [399, 0]
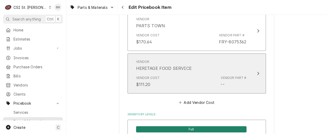
click at [182, 82] on div "Vendor Cost $111.20 Vendor Part # --" at bounding box center [191, 81] width 111 height 16
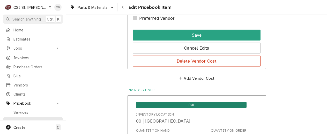
scroll to position [503, 0]
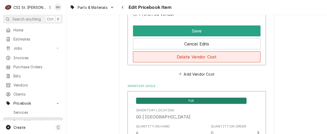
click at [188, 58] on button "Delete Vendor Cost" at bounding box center [197, 56] width 128 height 11
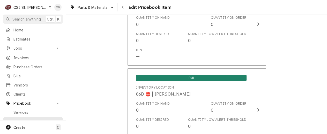
scroll to position [4480, 0]
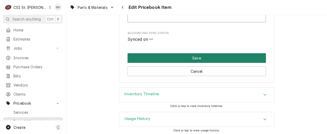
click at [146, 53] on button "Save" at bounding box center [197, 58] width 138 height 10
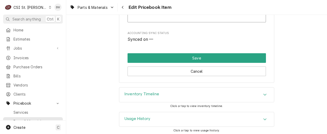
scroll to position [4477, 0]
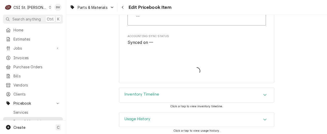
type textarea "x"
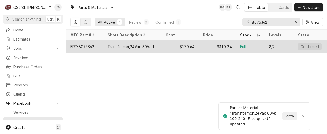
click at [95, 45] on div "FRY-8075362" at bounding box center [84, 46] width 37 height 12
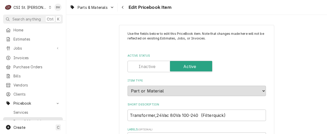
type textarea "x"
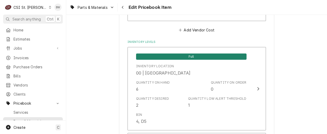
scroll to position [466, 0]
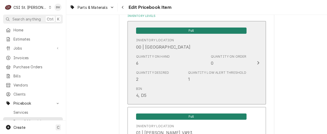
click at [163, 57] on div "Quantity on Hand" at bounding box center [153, 56] width 34 height 5
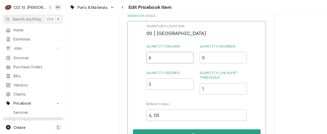
drag, startPoint x: 153, startPoint y: 60, endPoint x: 144, endPoint y: 59, distance: 9.6
click at [144, 59] on div "Inventory Location 00 | STL WAREHOUSE Quantity on Hand 6 Quantity on Order 0 Qu…" at bounding box center [197, 88] width 138 height 135
type input "5"
click at [141, 56] on div "Inventory Location 00 | STL WAREHOUSE Quantity on Hand 5 Quantity on Order 0 Qu…" at bounding box center [197, 88] width 138 height 135
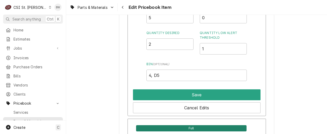
scroll to position [518, 0]
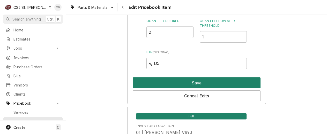
click at [185, 82] on button "Save" at bounding box center [197, 82] width 128 height 11
type textarea "x"
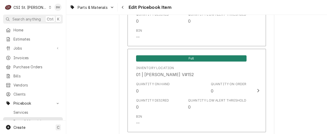
scroll to position [880, 0]
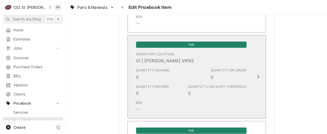
click at [183, 80] on div "Quantity on Hand 0 Quantity on Order 0" at bounding box center [191, 74] width 111 height 16
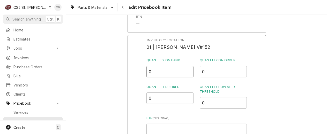
drag, startPoint x: 158, startPoint y: 72, endPoint x: 147, endPoint y: 72, distance: 11.1
click at [147, 72] on input "0" at bounding box center [169, 71] width 47 height 11
click at [145, 73] on div "Inventory Location 01 | ERICK HUDGENS V#152 Quantity on Hand 1 Quantity on Orde…" at bounding box center [197, 102] width 138 height 135
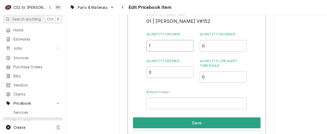
drag, startPoint x: 158, startPoint y: 49, endPoint x: 146, endPoint y: 47, distance: 11.5
click at [146, 47] on div "Inventory Location 01 | ERICK HUDGENS V#152 Quantity on Hand 1 Quantity on Orde…" at bounding box center [197, 76] width 138 height 135
type input "0"
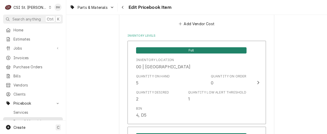
scroll to position [466, 0]
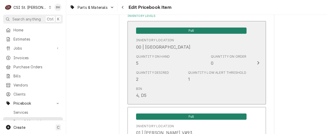
click at [148, 64] on div "Quantity on Hand 5" at bounding box center [153, 60] width 34 height 12
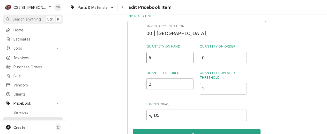
drag, startPoint x: 156, startPoint y: 57, endPoint x: 147, endPoint y: 57, distance: 9.1
click at [147, 57] on input "5" at bounding box center [169, 57] width 47 height 11
type input "6"
click at [136, 70] on div "Inventory Location 00 | STL WAREHOUSE Quantity on Hand 6 Quantity on Order 0 Qu…" at bounding box center [197, 88] width 138 height 135
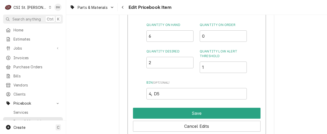
scroll to position [492, 0]
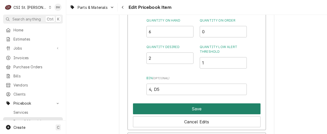
click at [175, 110] on button "Save" at bounding box center [197, 108] width 128 height 11
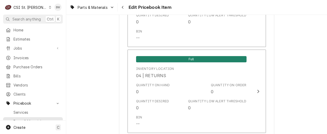
scroll to position [4543, 0]
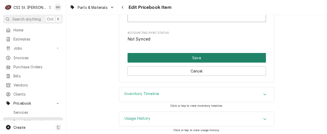
click at [185, 56] on button "Save" at bounding box center [197, 58] width 138 height 10
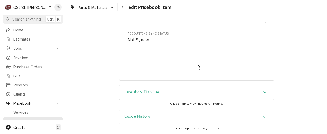
scroll to position [4540, 0]
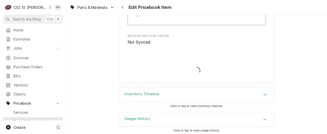
type textarea "x"
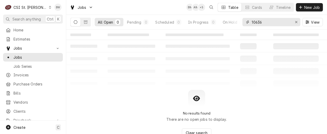
drag, startPoint x: 268, startPoint y: 23, endPoint x: 251, endPoint y: 21, distance: 17.4
click at [251, 21] on div "10636" at bounding box center [271, 22] width 58 height 8
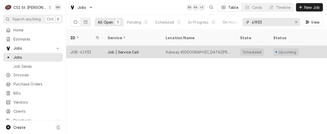
type input "41933"
click at [90, 46] on div "JOB-41933" at bounding box center [84, 52] width 37 height 12
click at [89, 46] on div "JOB-41933" at bounding box center [84, 52] width 37 height 12
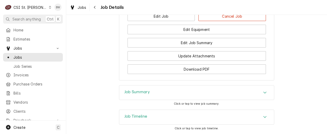
scroll to position [1035, 0]
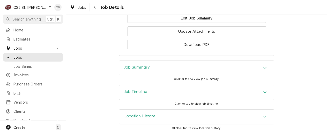
click at [131, 70] on h3 "Job Summary" at bounding box center [136, 67] width 25 height 5
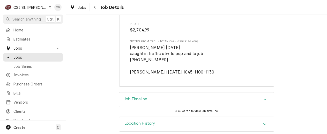
scroll to position [2438, 0]
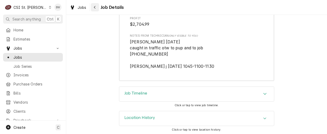
click at [93, 8] on div "Navigate back" at bounding box center [94, 7] width 5 height 5
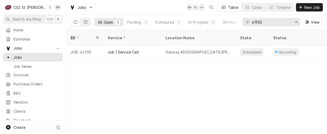
drag, startPoint x: 239, startPoint y: 0, endPoint x: 189, endPoint y: 97, distance: 108.8
click at [189, 97] on div "ID Service Location Name State Status Labels Techs Date Received Client Locatio…" at bounding box center [196, 82] width 261 height 104
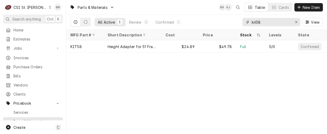
drag, startPoint x: 274, startPoint y: 23, endPoint x: 248, endPoint y: 18, distance: 27.1
click at [248, 18] on div "kit58" at bounding box center [271, 22] width 58 height 8
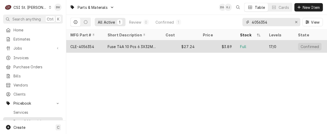
type input "4056354"
click at [96, 44] on div "CLE-4056354" at bounding box center [84, 46] width 37 height 12
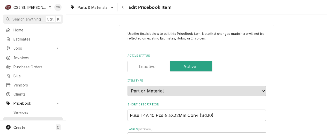
type textarea "x"
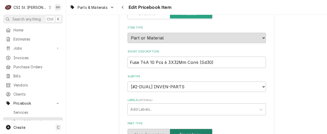
scroll to position [52, 0]
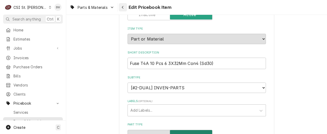
click at [122, 9] on div "Navigate back" at bounding box center [122, 7] width 5 height 5
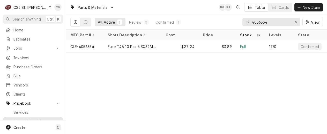
drag, startPoint x: 273, startPoint y: 25, endPoint x: 242, endPoint y: 23, distance: 31.4
click at [242, 23] on div "All Active 1 Review 0 Confirmed 1 4056354 View" at bounding box center [196, 22] width 253 height 14
paste input "01-1000v9-00181"
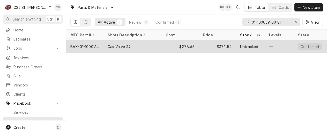
type input "01-1000v9-00181"
click at [95, 44] on div "BAX-01-1000V9-00181" at bounding box center [84, 46] width 29 height 5
